Goal: Navigation & Orientation: Find specific page/section

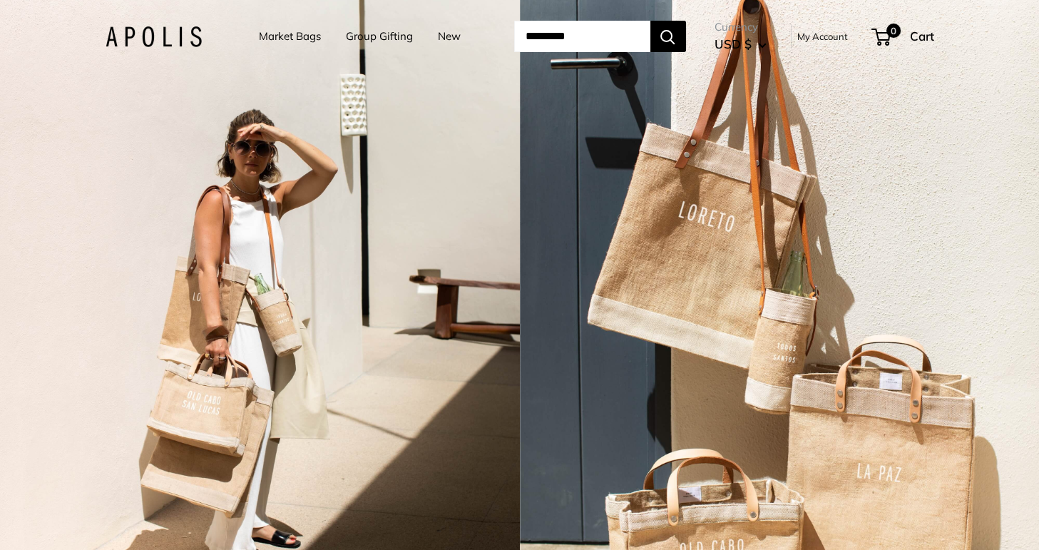
click at [285, 36] on link "Market Bags" at bounding box center [290, 36] width 62 height 20
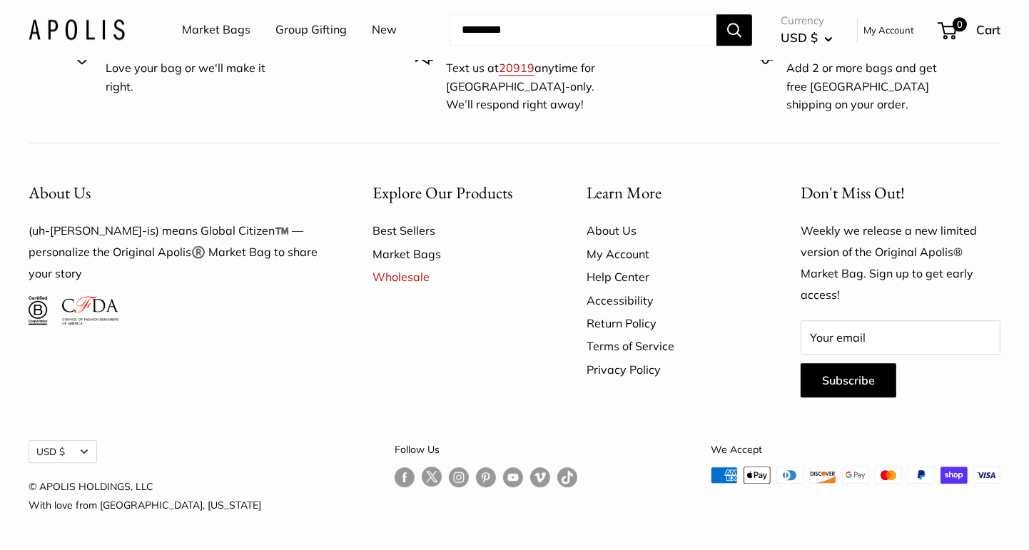
scroll to position [3995, 0]
click at [416, 242] on link "Best Sellers" at bounding box center [454, 230] width 164 height 23
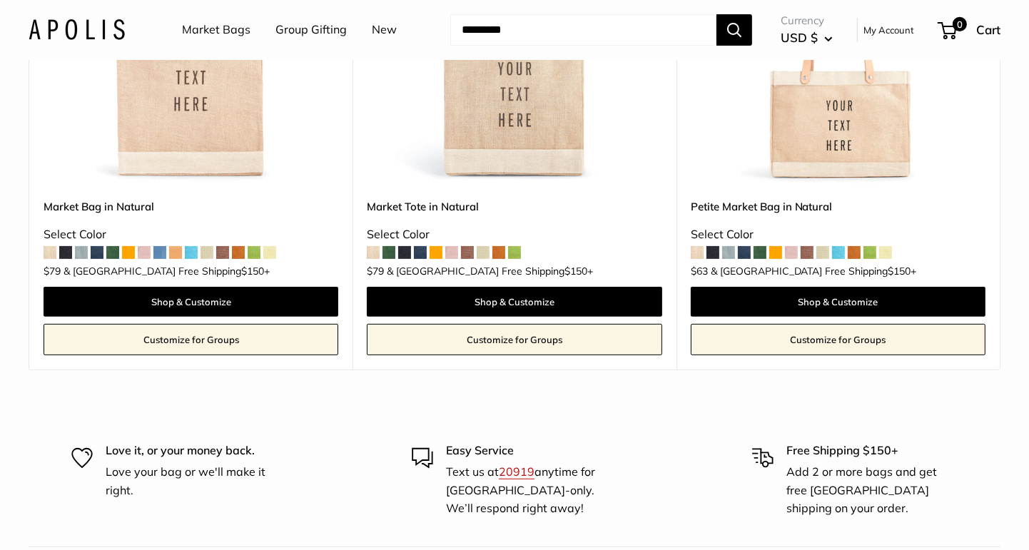
scroll to position [428, 0]
